Goal: Transaction & Acquisition: Purchase product/service

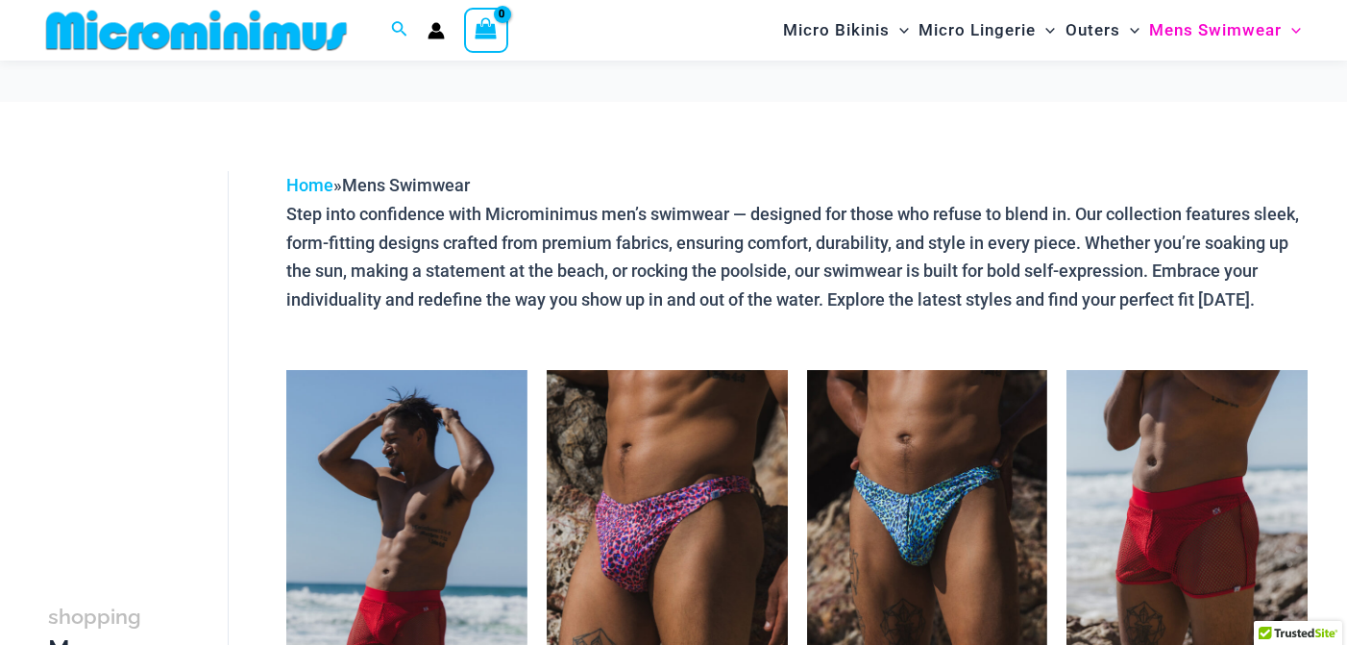
scroll to position [254, 0]
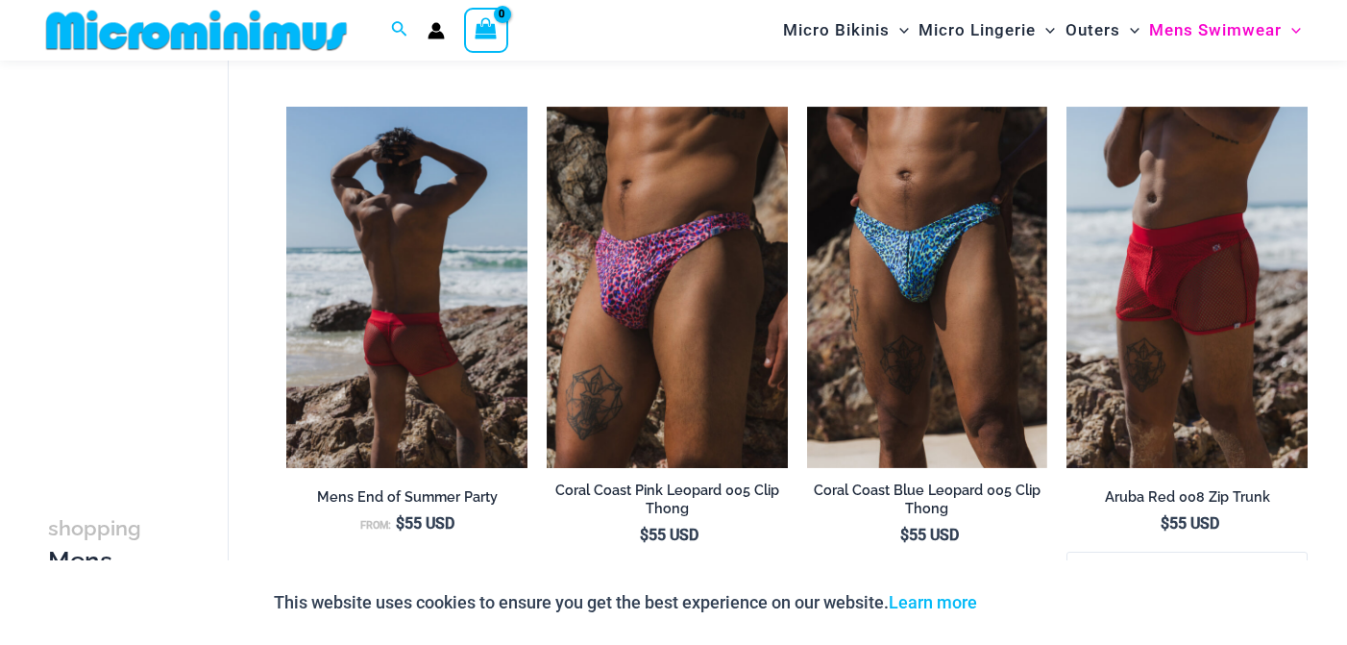
click at [403, 314] on img at bounding box center [406, 287] width 241 height 361
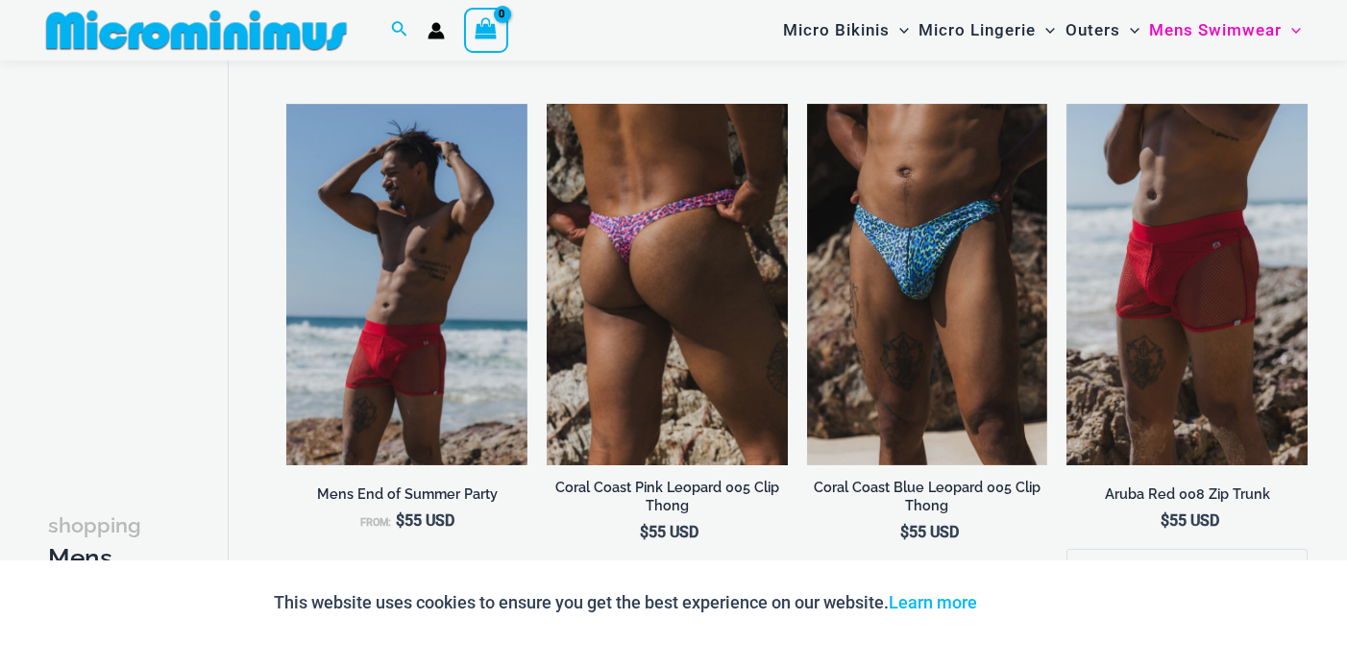
scroll to position [253, 0]
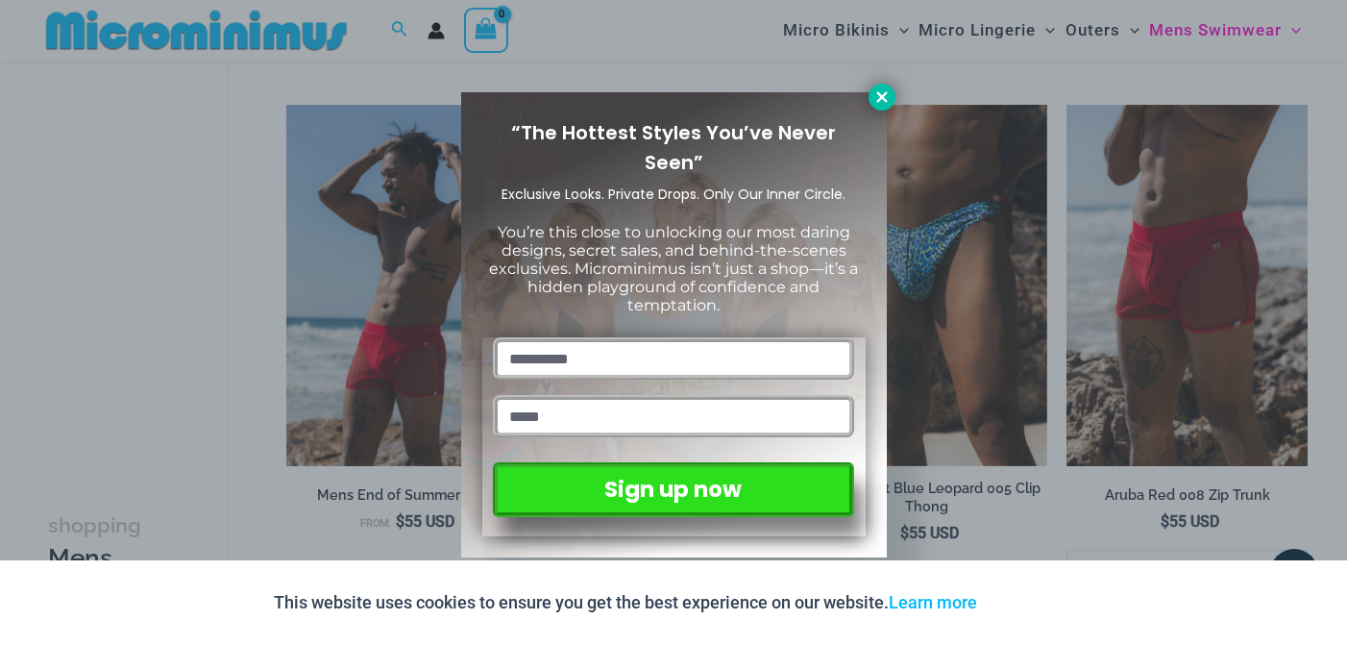
click at [884, 88] on icon at bounding box center [881, 96] width 17 height 17
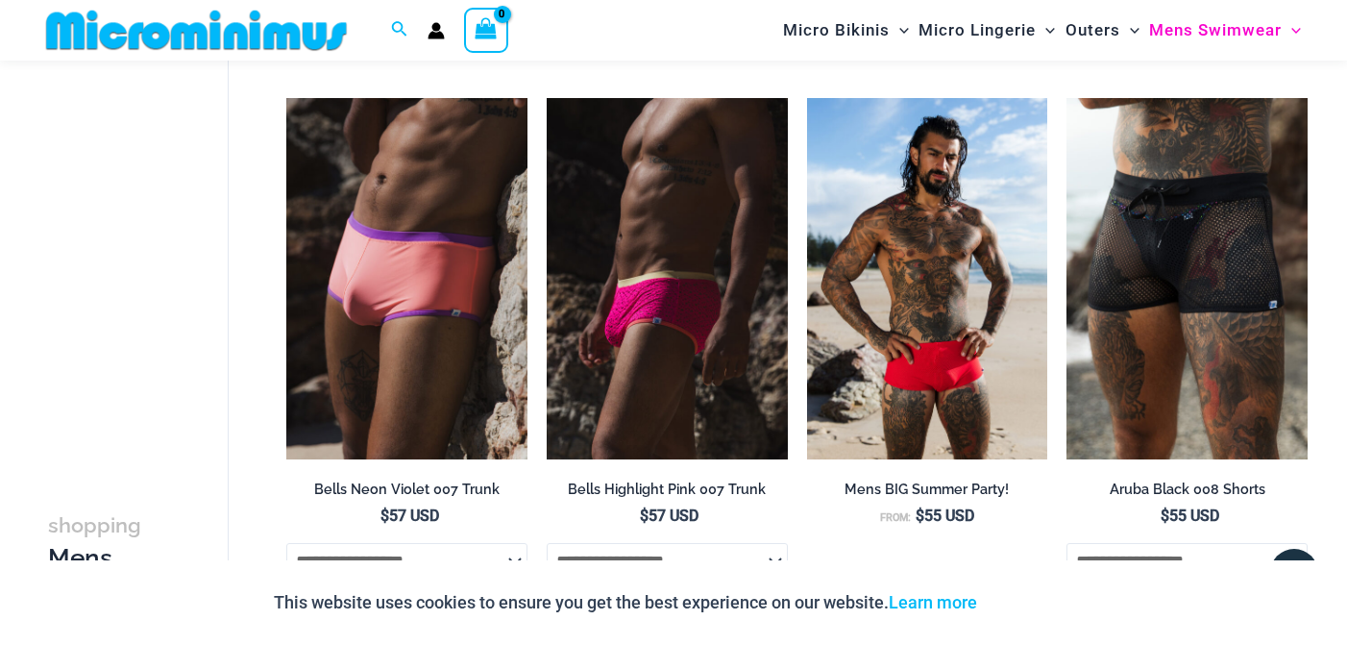
scroll to position [817, 0]
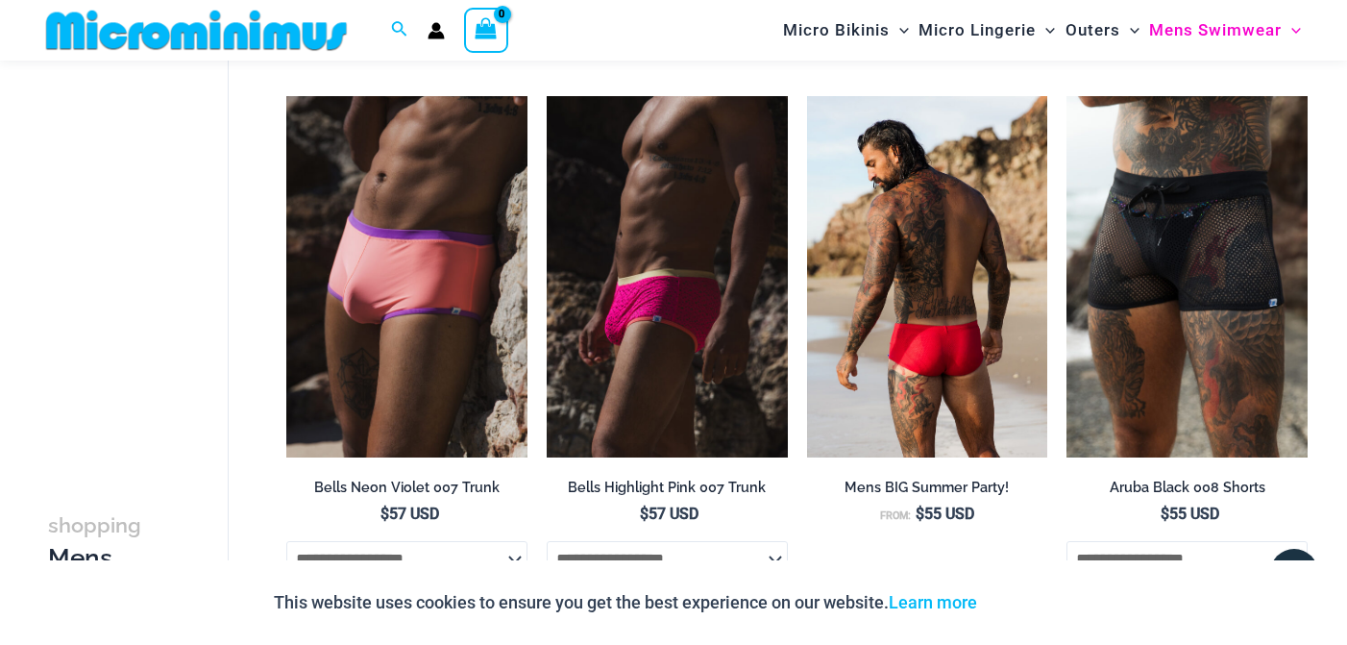
click at [986, 381] on img at bounding box center [927, 276] width 241 height 361
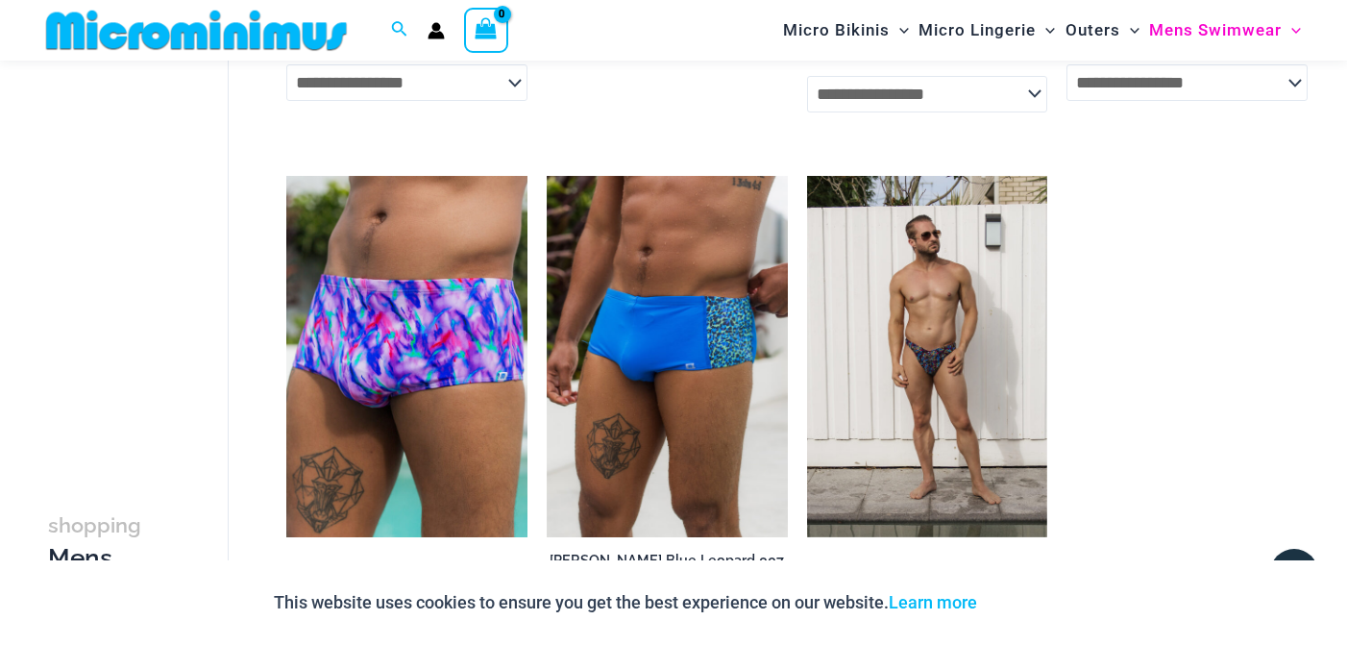
scroll to position [3516, 0]
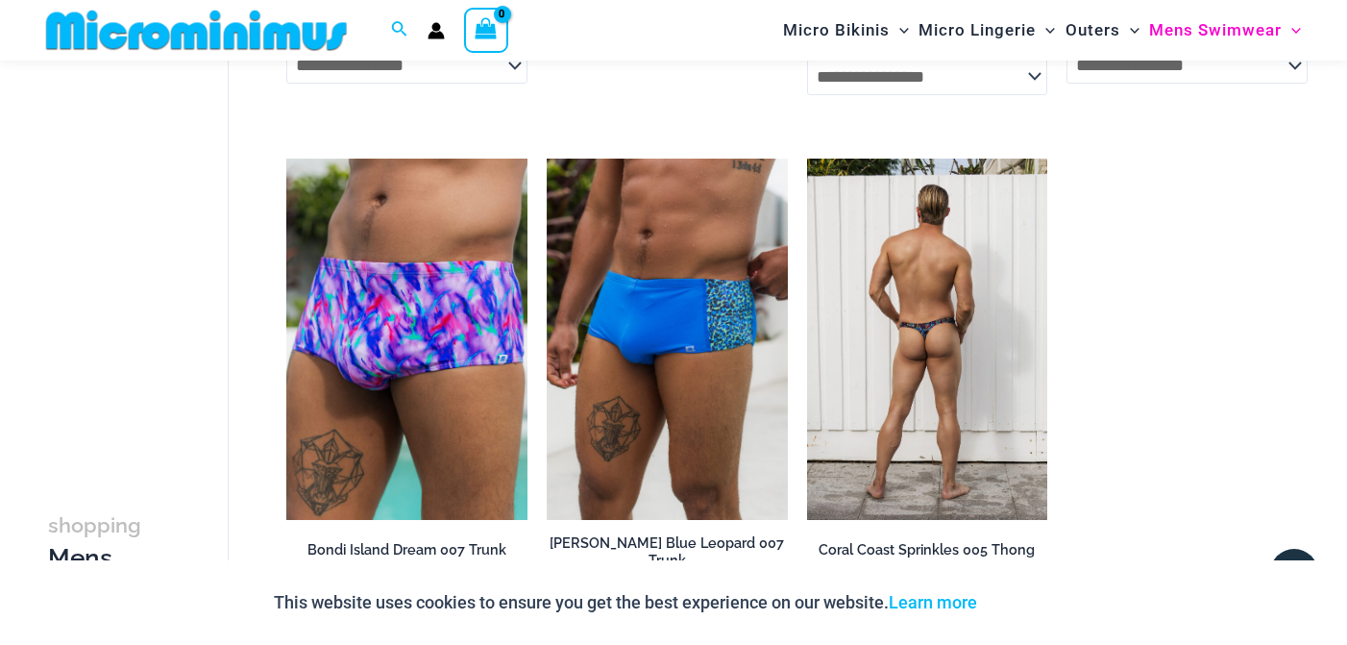
click at [928, 351] on img at bounding box center [927, 339] width 241 height 361
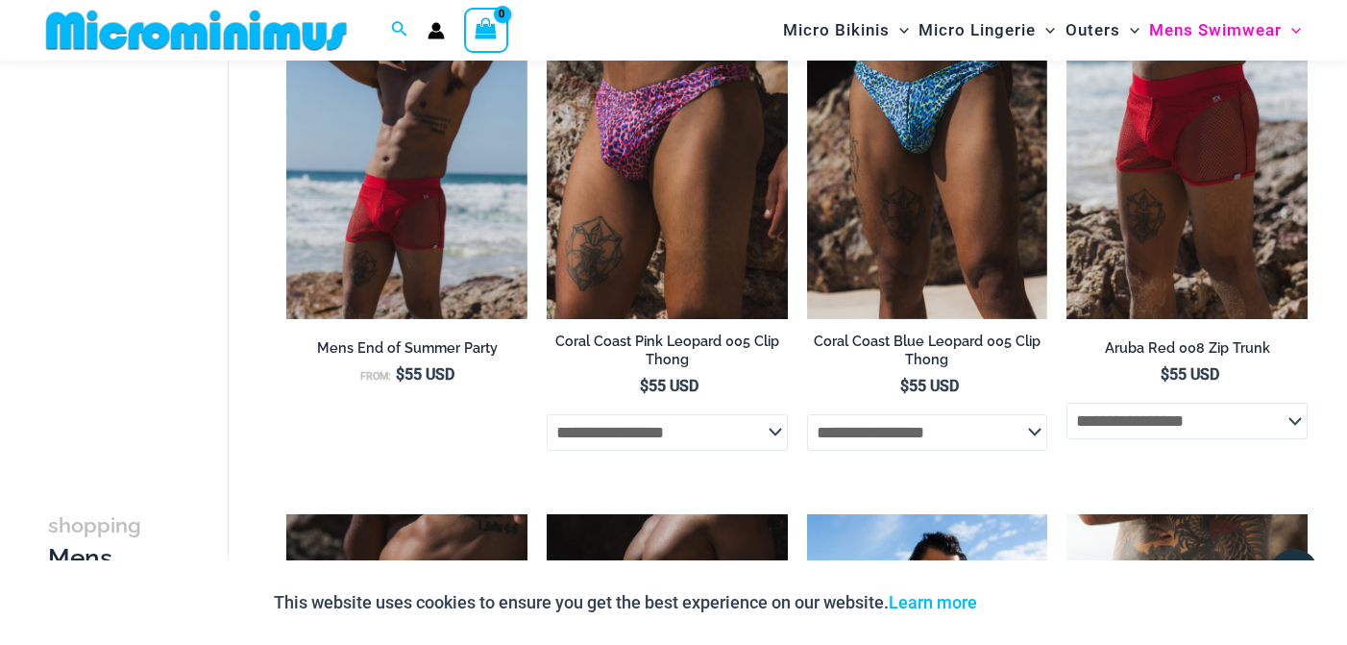
scroll to position [59, 0]
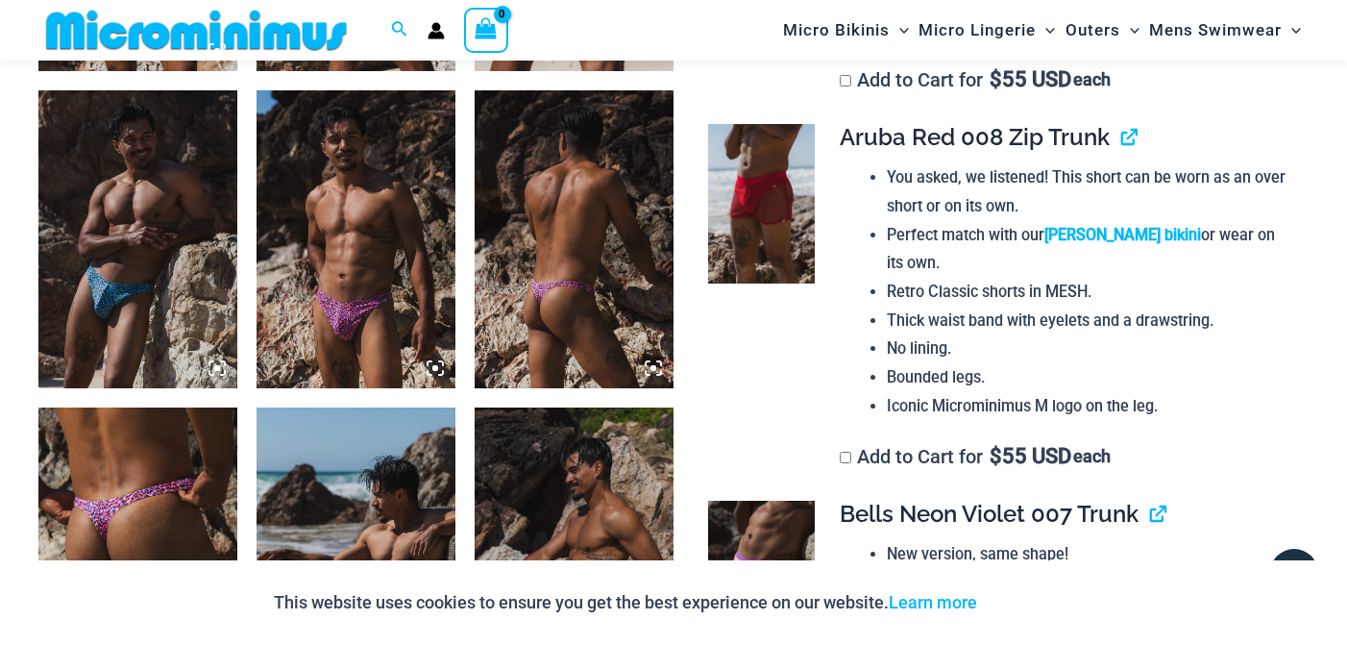
scroll to position [1682, 0]
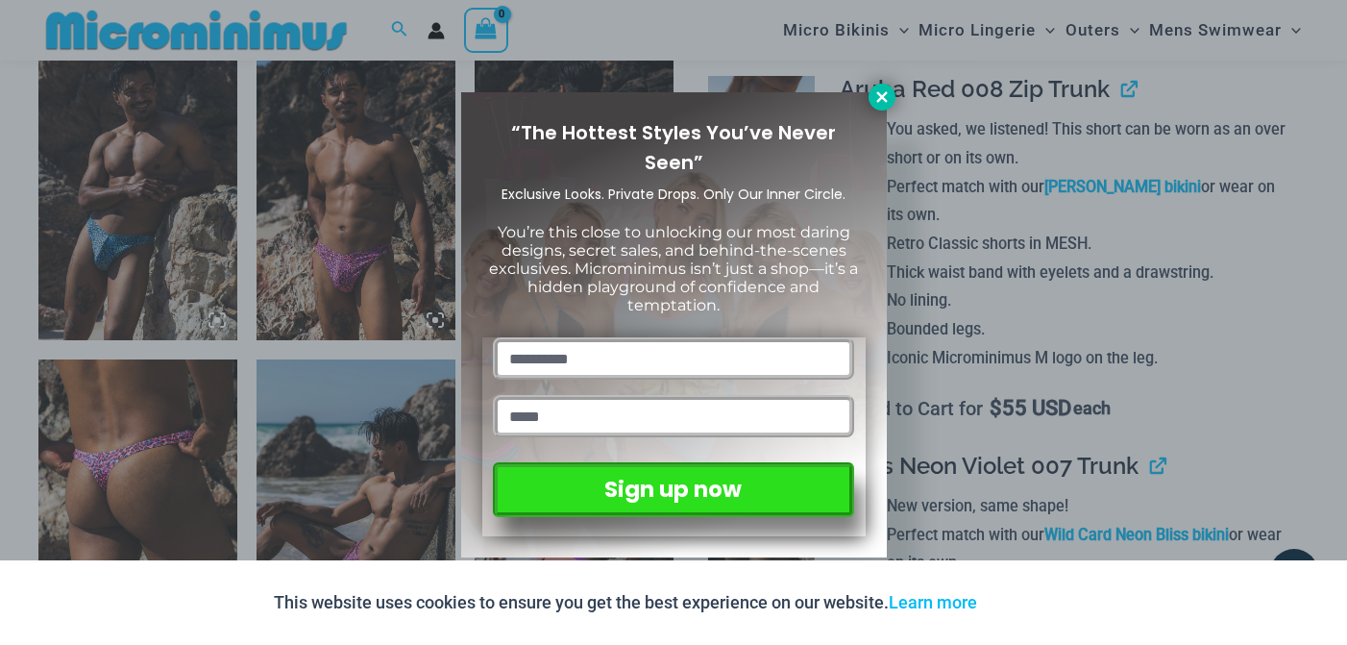
click at [885, 93] on icon at bounding box center [881, 96] width 11 height 11
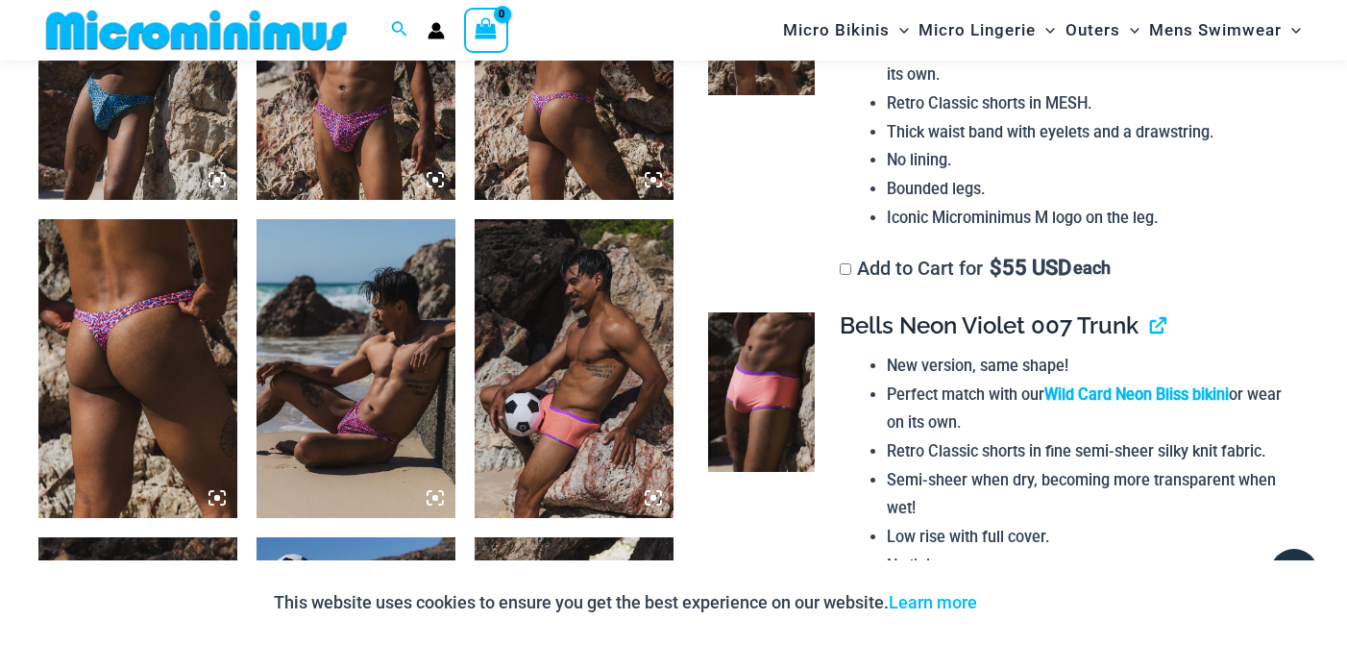
scroll to position [1499, 0]
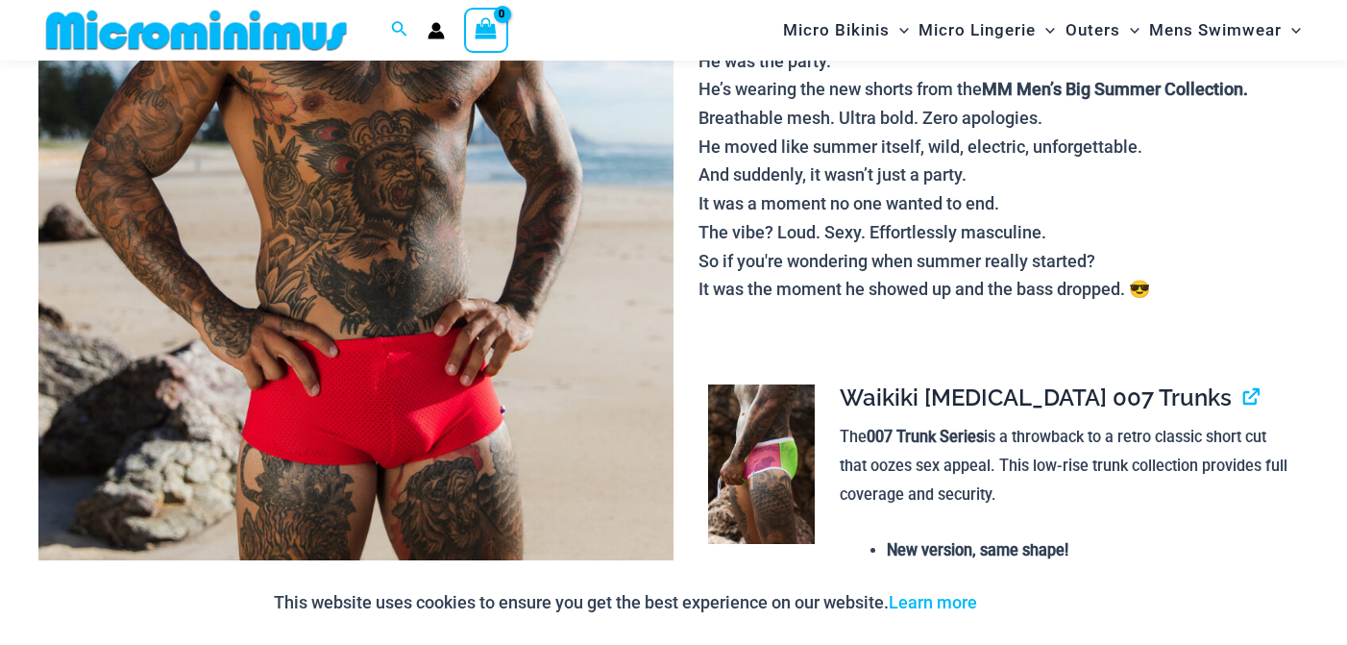
scroll to position [500, 0]
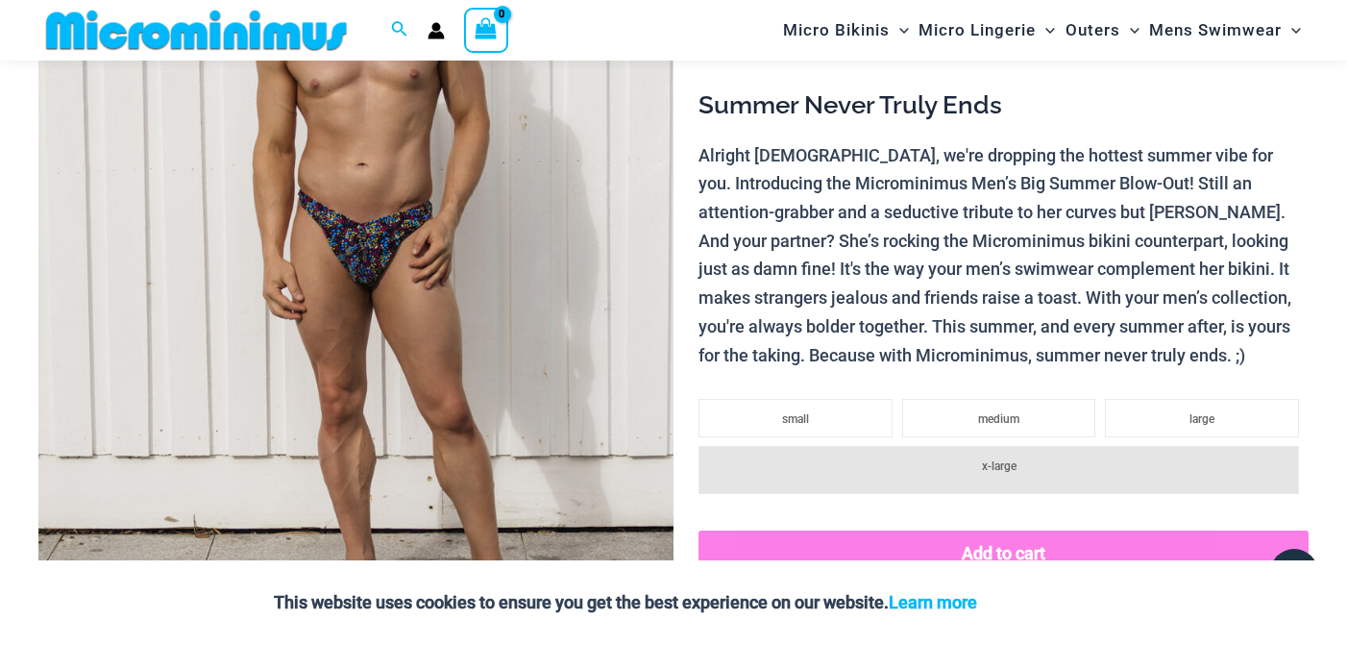
scroll to position [494, 0]
